Goal: Task Accomplishment & Management: Use online tool/utility

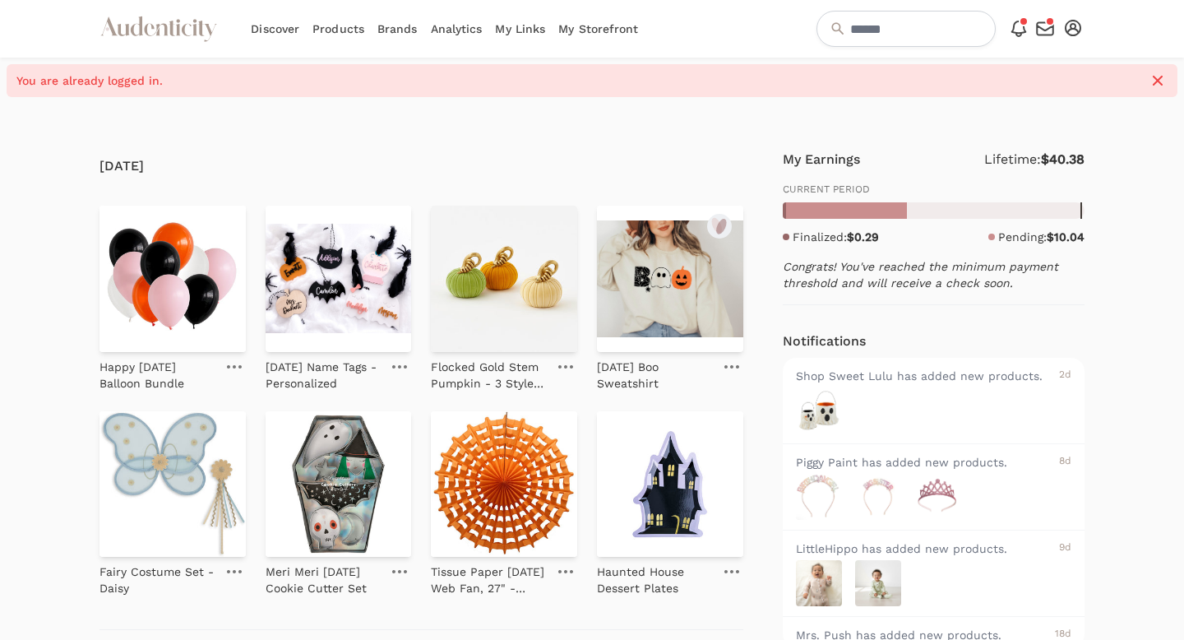
scroll to position [18, 0]
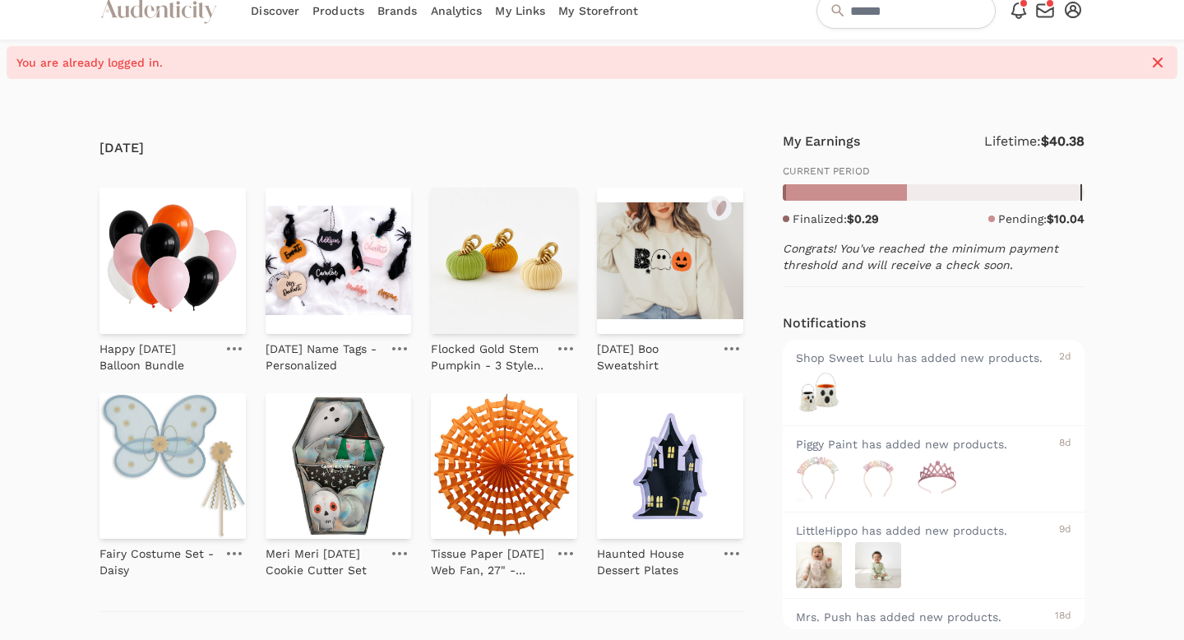
click at [584, 14] on link "My Storefront" at bounding box center [598, 11] width 80 height 58
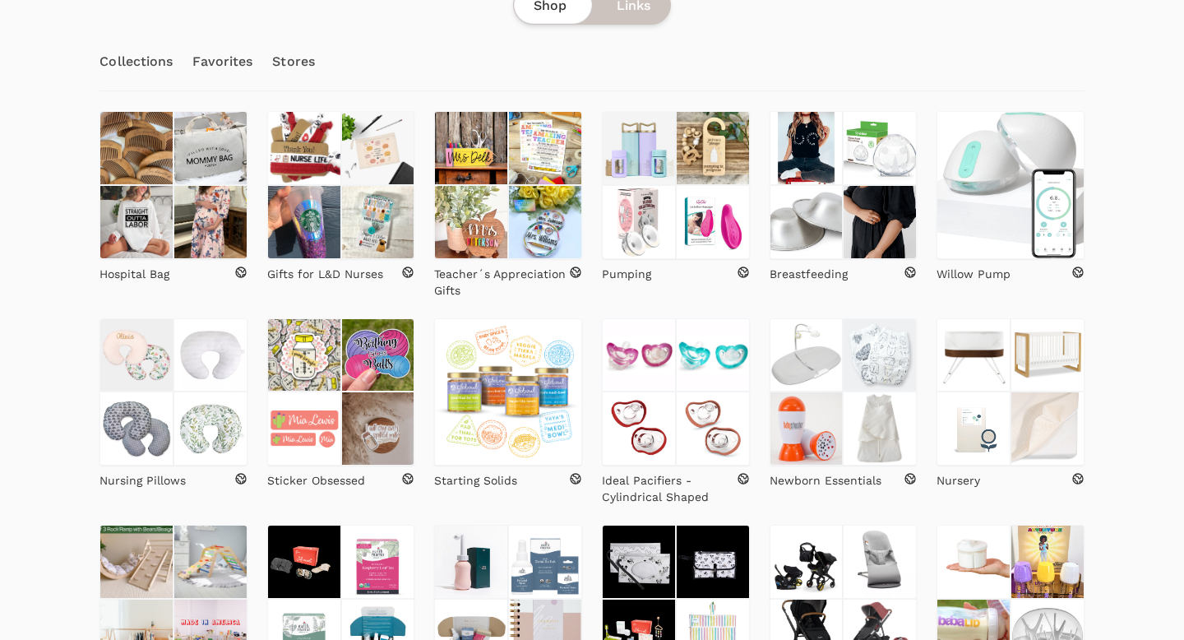
scroll to position [1066, 0]
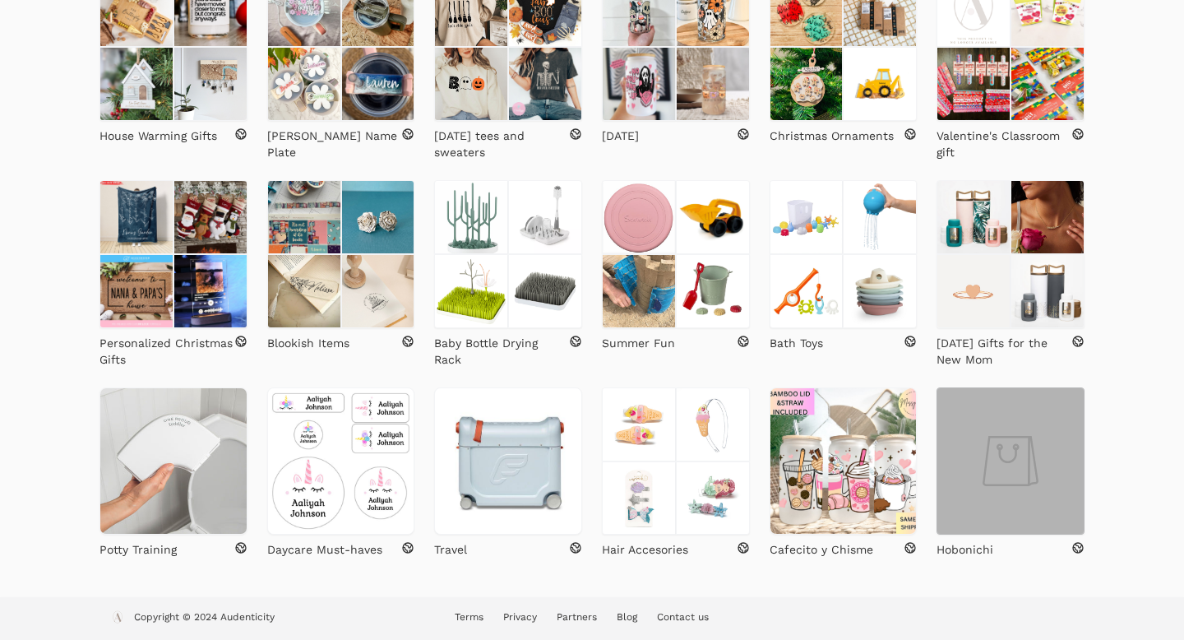
click at [1039, 470] on img at bounding box center [1011, 461] width 148 height 148
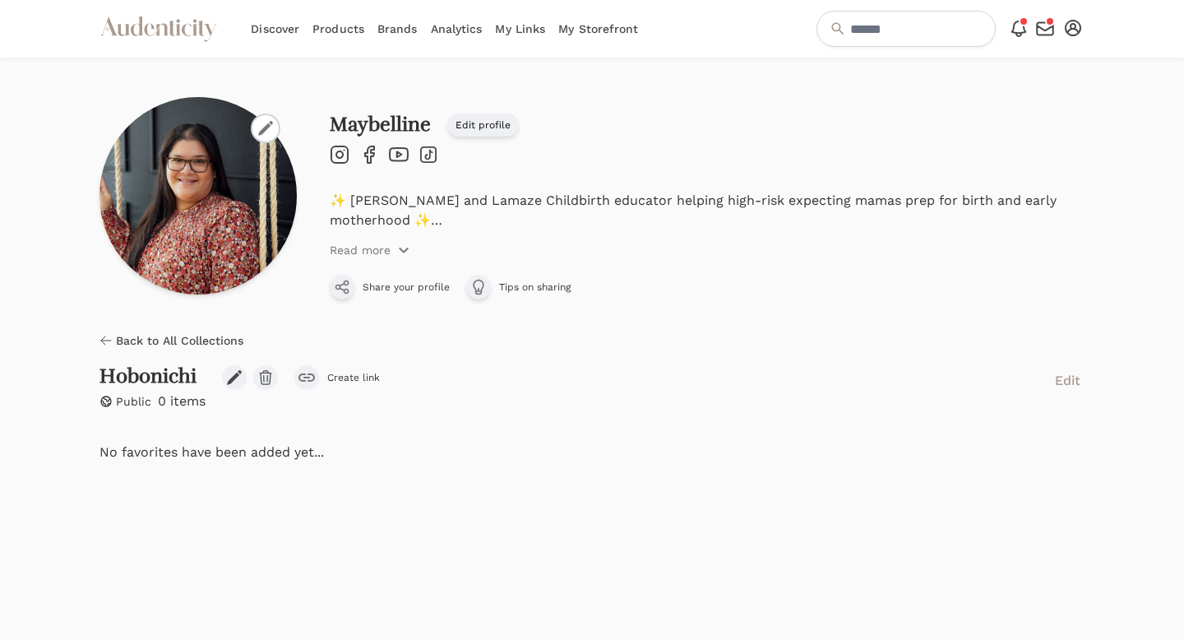
click at [534, 32] on link "My Links" at bounding box center [520, 29] width 50 height 58
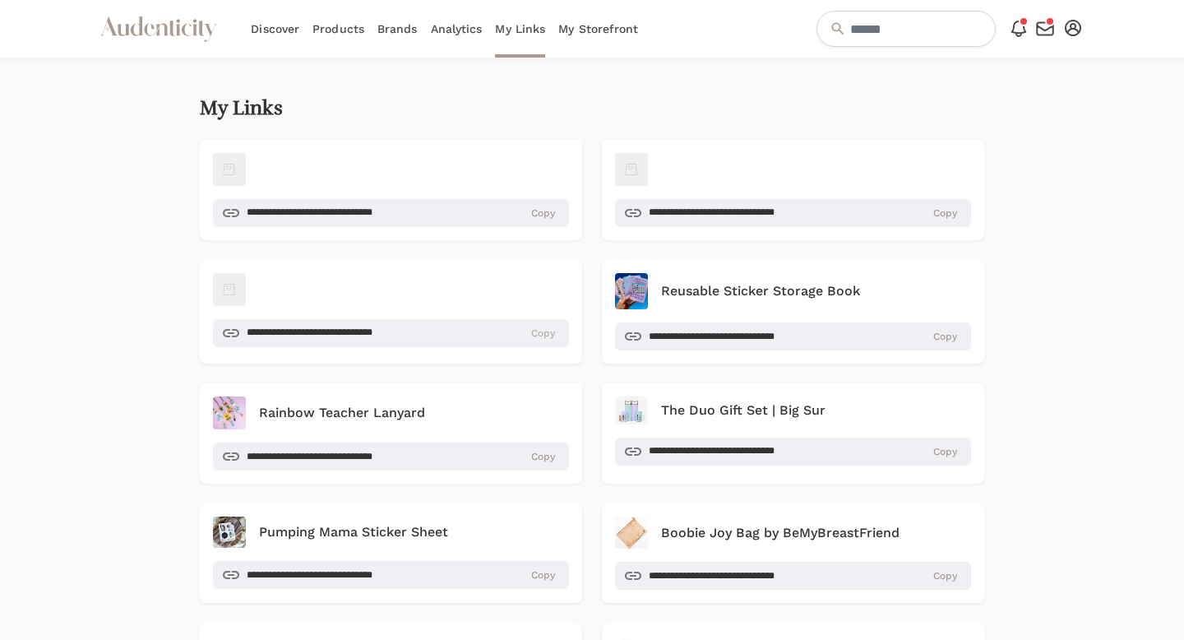
click at [547, 334] on span "Copy" at bounding box center [543, 332] width 24 height 13
